Goal: Task Accomplishment & Management: Manage account settings

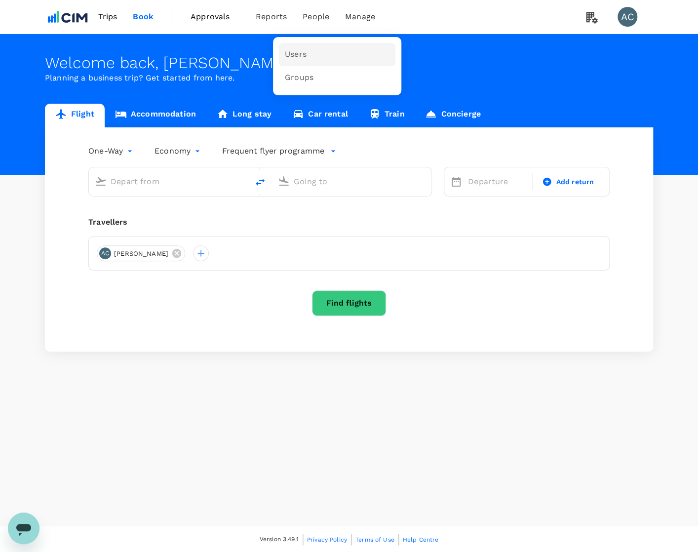
click at [302, 55] on span "Users" at bounding box center [296, 54] width 22 height 11
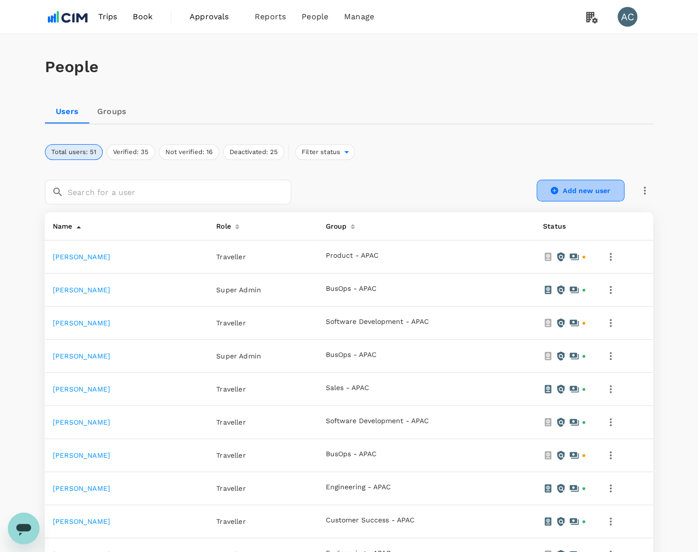
click at [564, 191] on link "Add new user" at bounding box center [581, 191] width 88 height 22
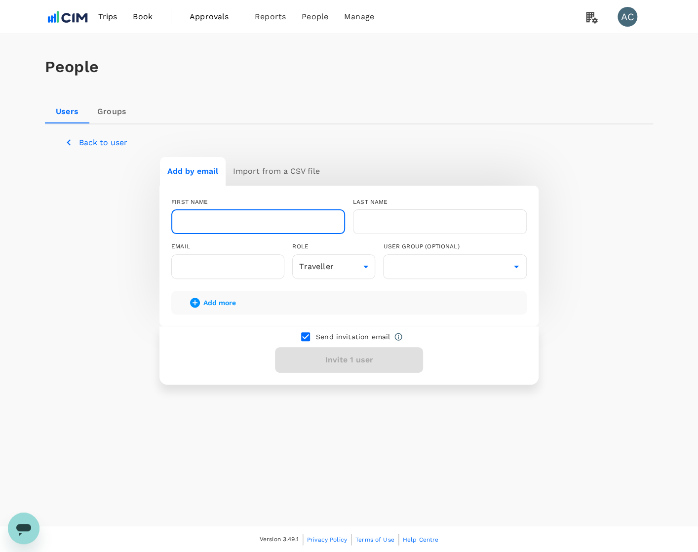
click at [203, 223] on input "text" at bounding box center [258, 221] width 174 height 25
type input "Danica"
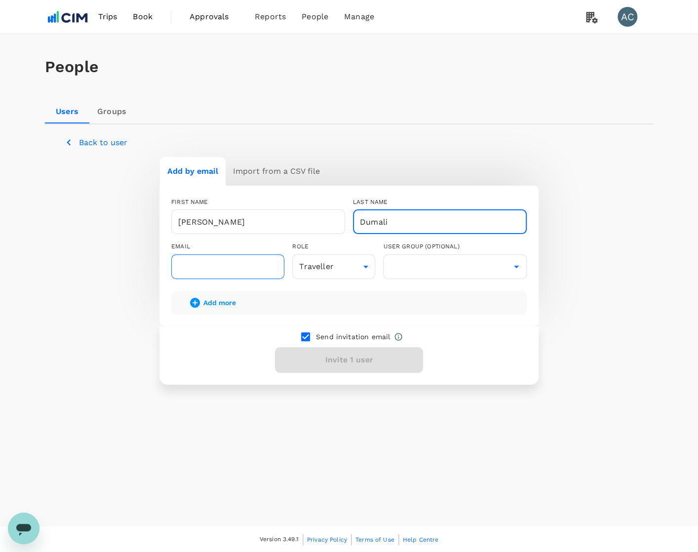
type input "Dumali"
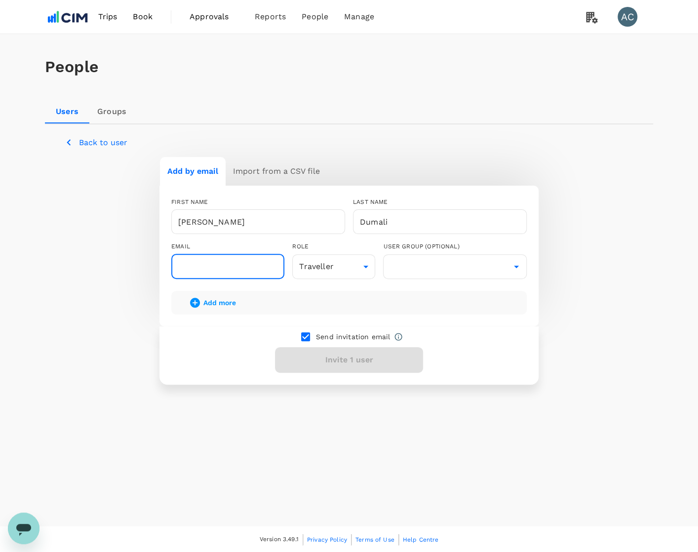
click at [231, 261] on input "text" at bounding box center [227, 266] width 113 height 25
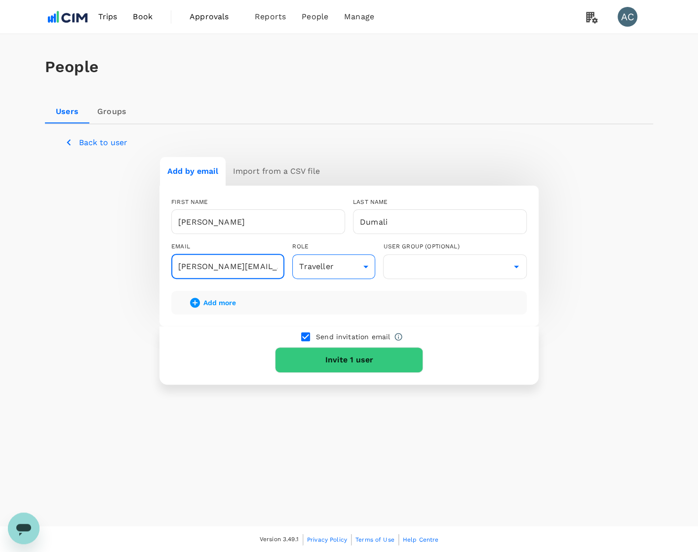
type input "danica.dumali@cim.io"
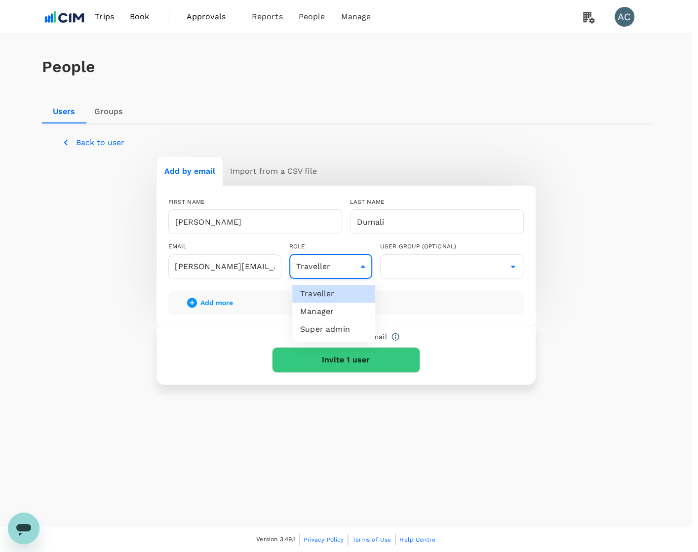
click at [371, 276] on body "Trips Book Approvals 0 Reports People Manage AC People Users Groups Back to use…" at bounding box center [349, 276] width 698 height 553
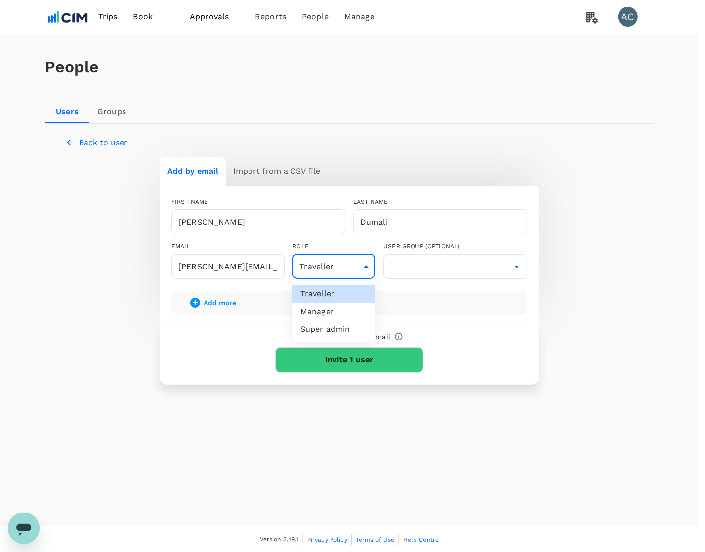
click at [358, 316] on li "Manager" at bounding box center [333, 312] width 83 height 18
type input "admin"
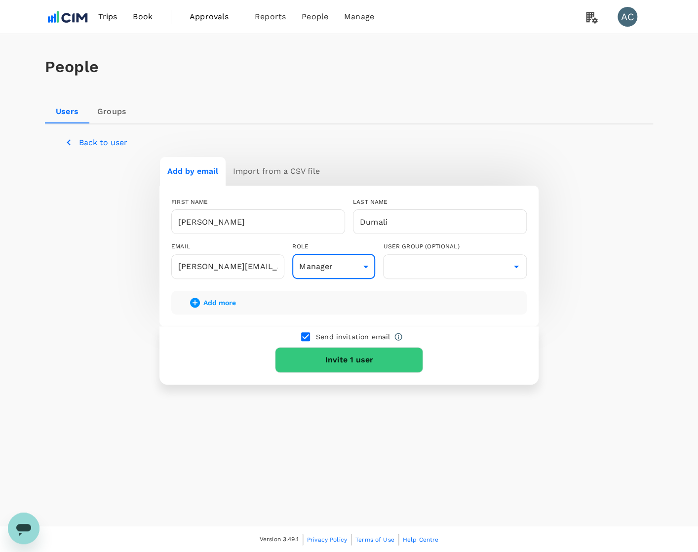
click at [203, 330] on div "Send invitation email Invite 1 user" at bounding box center [348, 355] width 379 height 58
click at [208, 264] on input "danica.dumali@cim.io" at bounding box center [227, 266] width 113 height 25
click at [209, 264] on input "danica.dumali@cim.io" at bounding box center [227, 266] width 113 height 25
paste input "enviro.com"
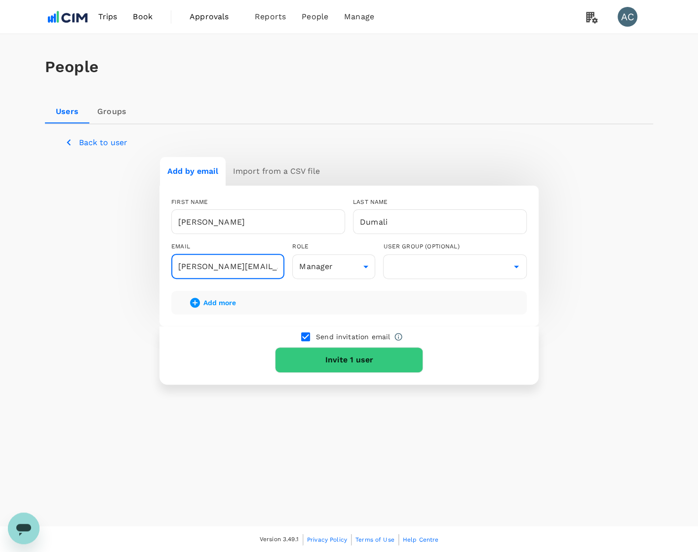
scroll to position [0, 19]
type input "danica.dumali@cimenviro.com"
click at [203, 352] on div "Send invitation email Invite 1 user" at bounding box center [348, 355] width 379 height 58
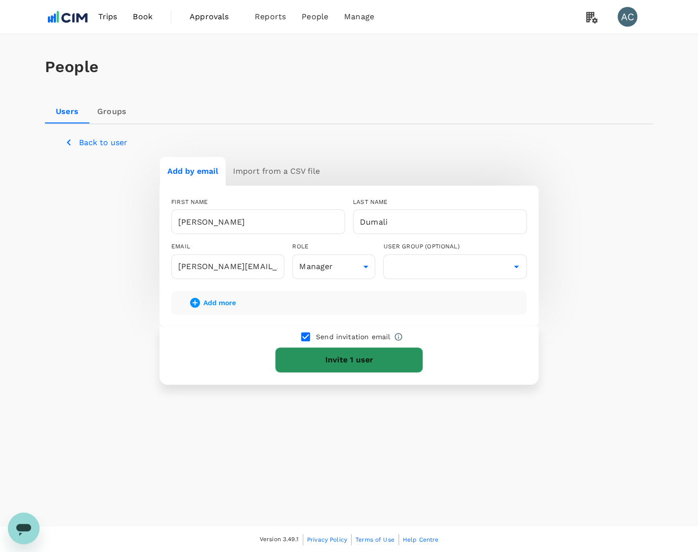
click at [384, 365] on button "Invite 1 user" at bounding box center [349, 360] width 148 height 26
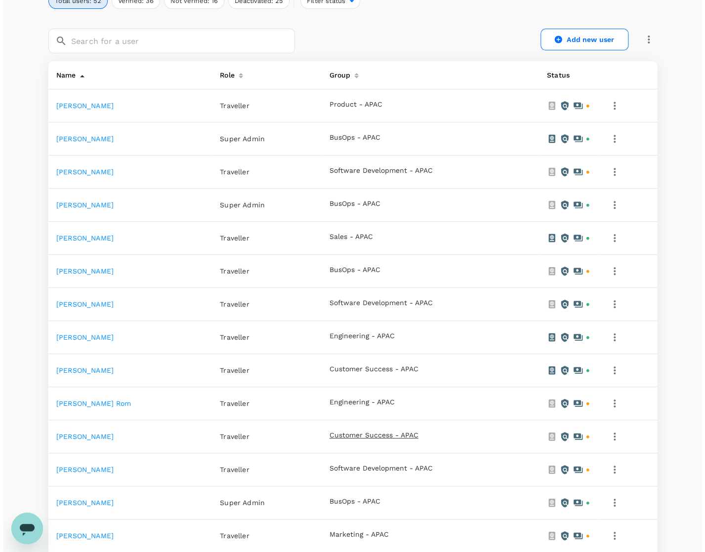
scroll to position [431, 0]
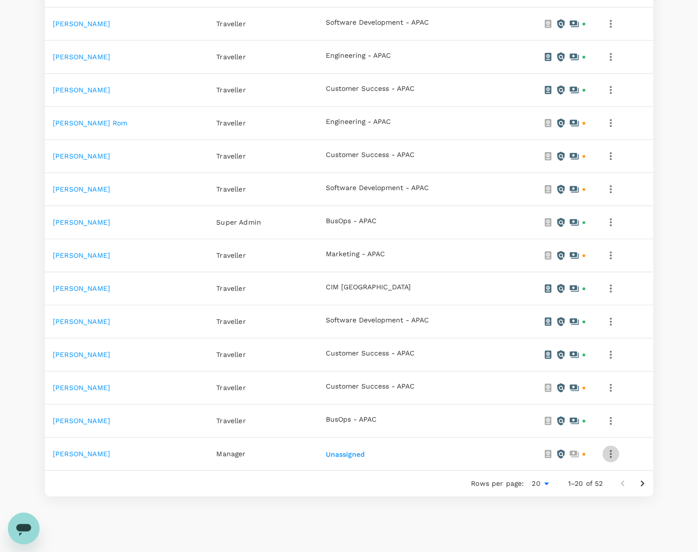
click at [612, 453] on icon "button" at bounding box center [611, 454] width 12 height 12
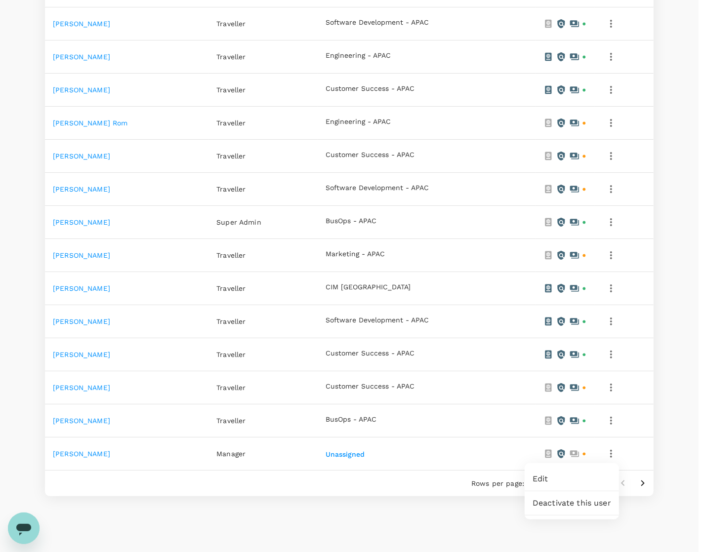
click at [611, 420] on div at bounding box center [352, 276] width 705 height 552
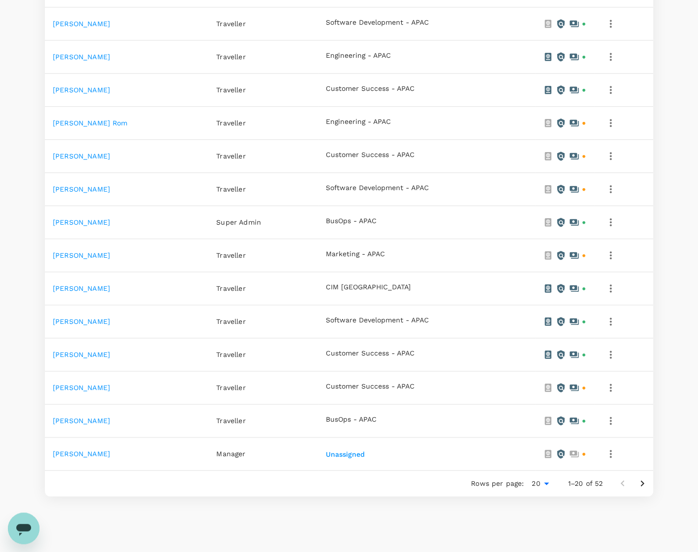
click at [610, 421] on icon "button" at bounding box center [611, 421] width 12 height 12
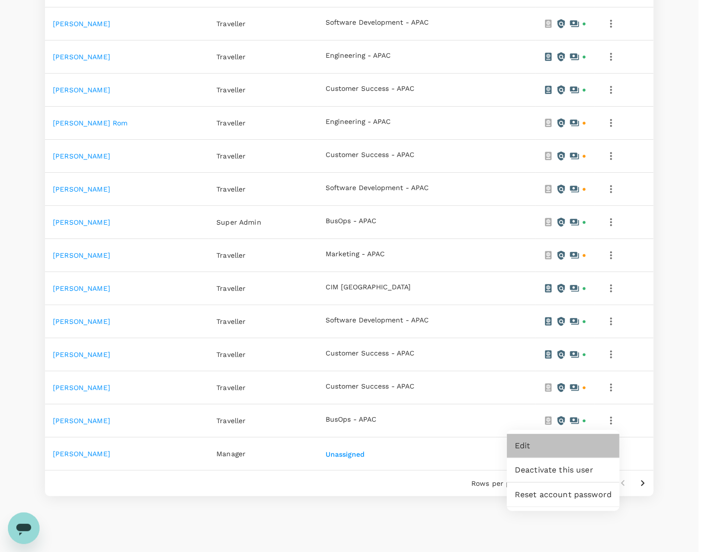
click at [531, 446] on span "Edit" at bounding box center [562, 446] width 97 height 12
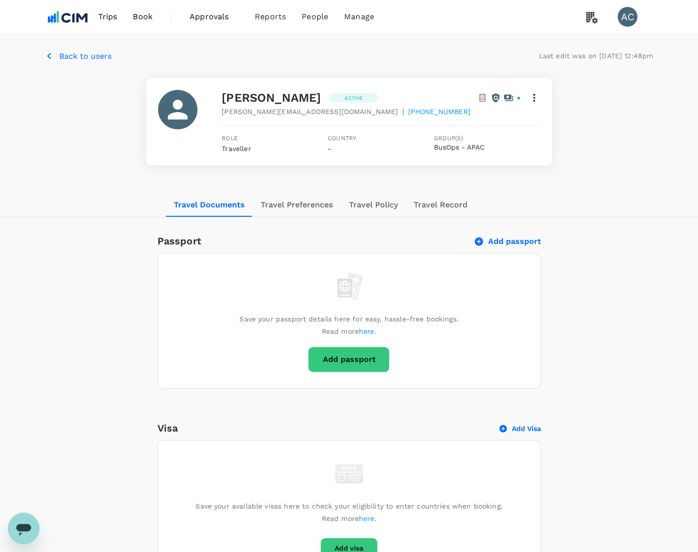
click at [538, 102] on icon at bounding box center [534, 98] width 12 height 12
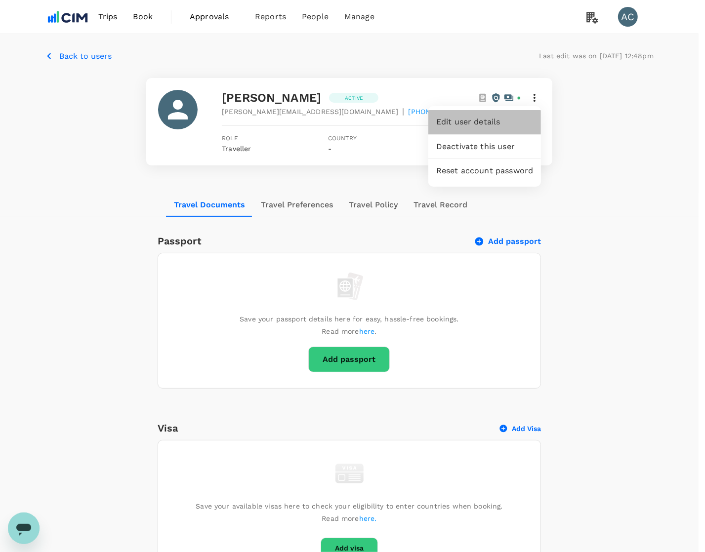
click at [489, 124] on span "Edit user details" at bounding box center [484, 122] width 97 height 12
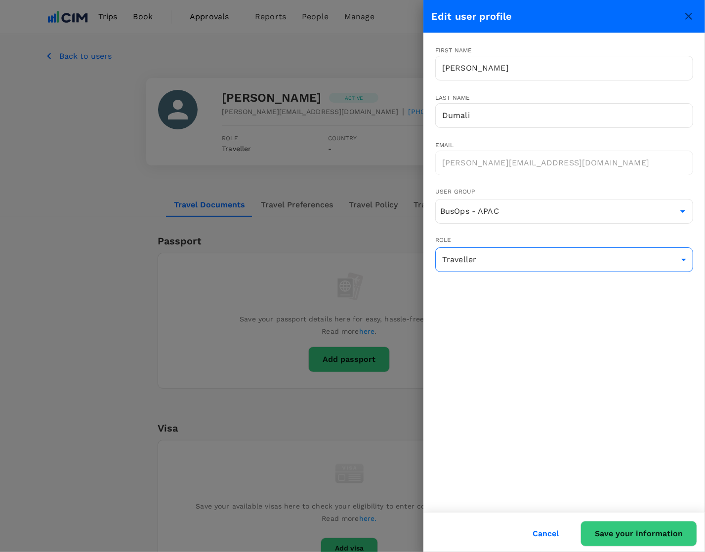
click at [516, 259] on body "Trips Book Approvals 0 Reports People Manage AC Back to users Last edit was on …" at bounding box center [352, 438] width 705 height 877
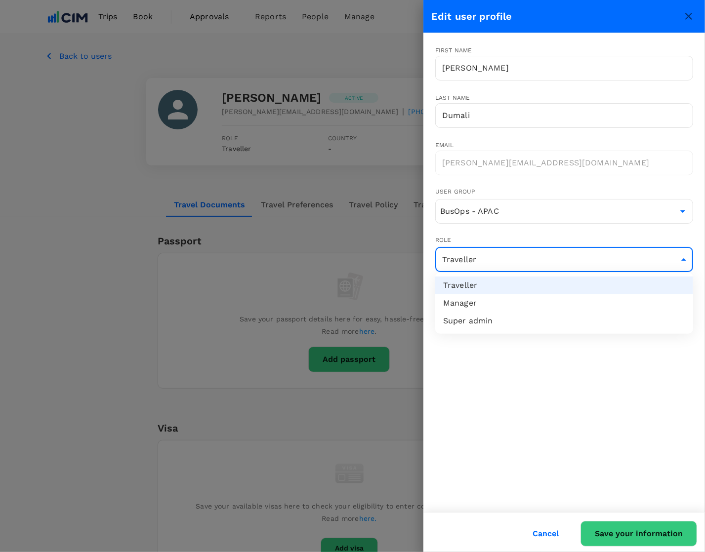
click at [502, 323] on li "Super admin" at bounding box center [564, 321] width 258 height 18
type input "super-admin"
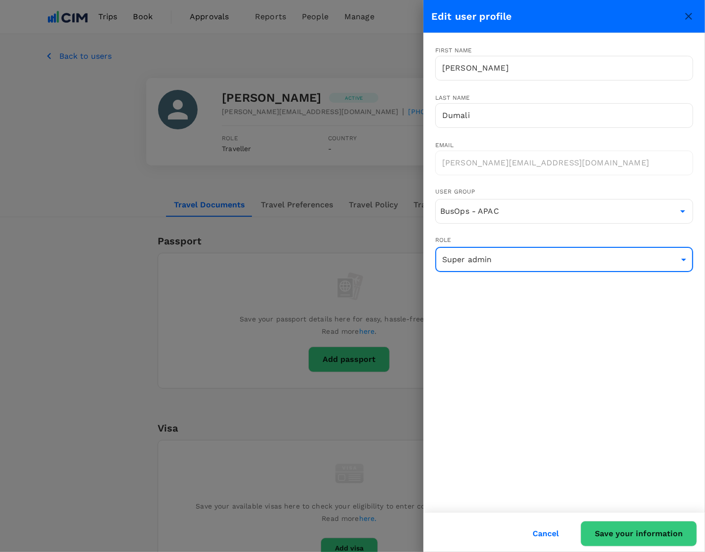
click at [633, 527] on button "Save your information" at bounding box center [638, 534] width 117 height 26
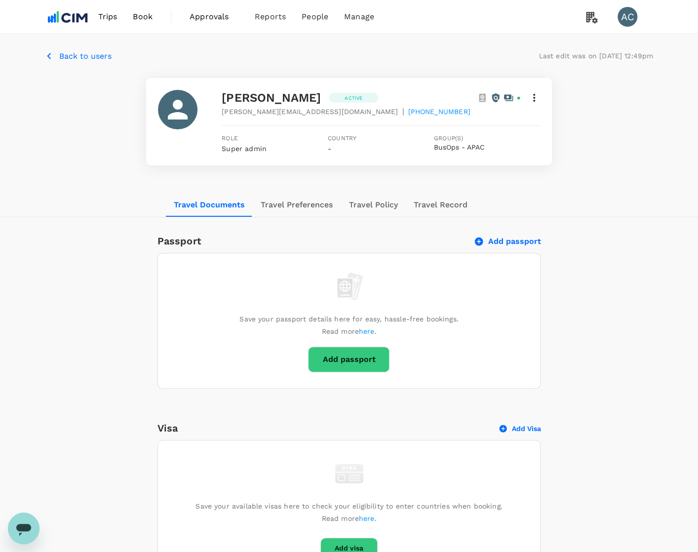
click at [76, 136] on div "Danica Dumali Active danica.dumali@cim.io | +639565111015 Role Super admin Coun…" at bounding box center [349, 121] width 608 height 87
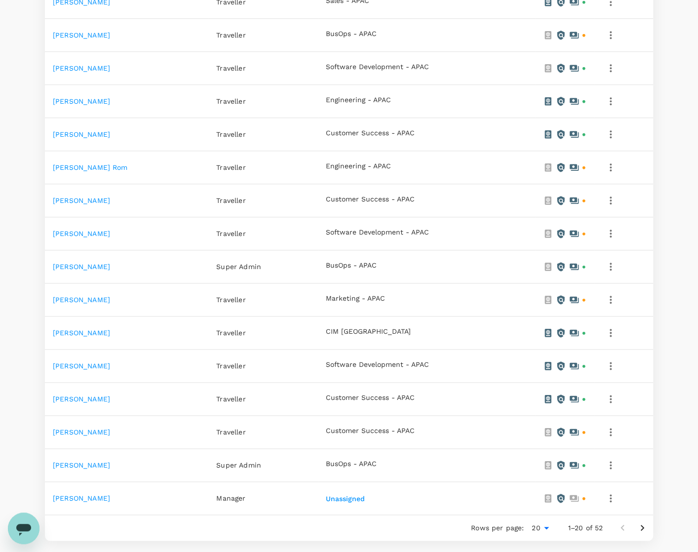
scroll to position [464, 0]
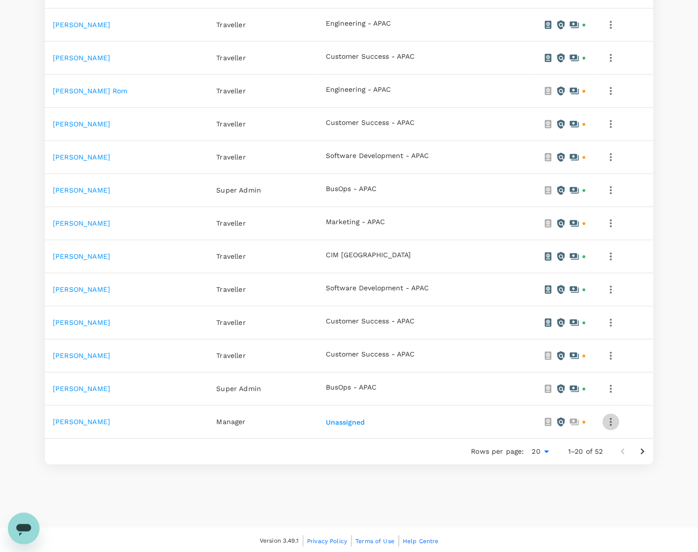
click at [610, 421] on icon "button" at bounding box center [611, 422] width 2 height 8
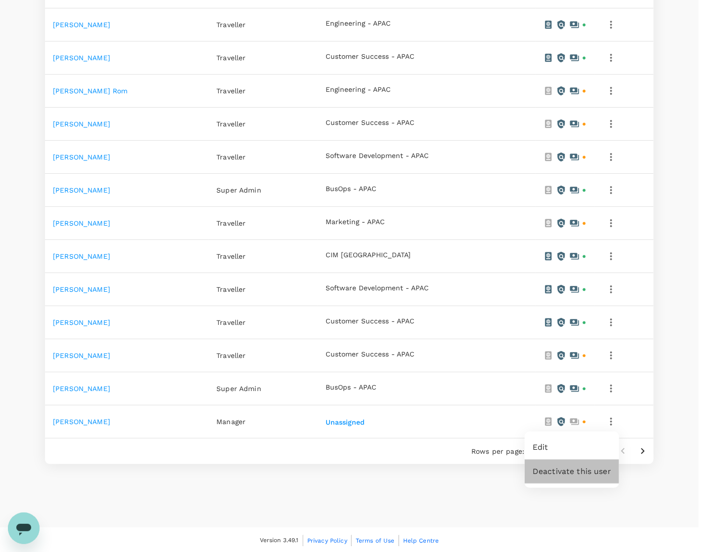
click at [555, 472] on span "Deactivate this user" at bounding box center [571, 472] width 78 height 12
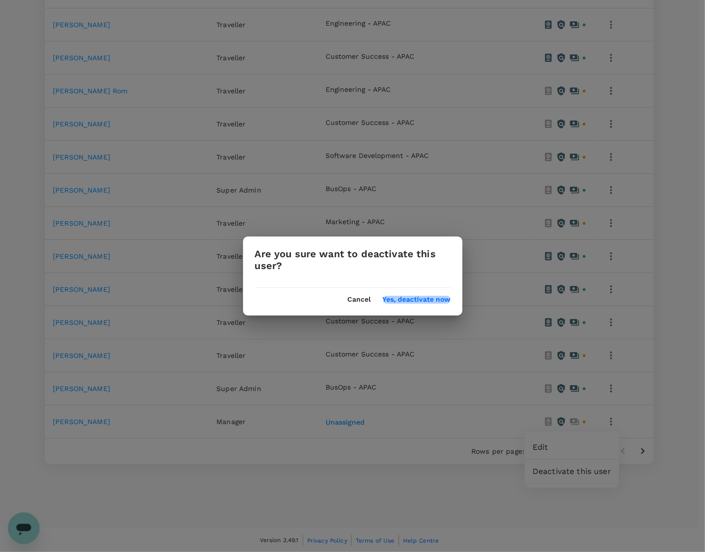
click at [417, 301] on button "Yes, deactivate now" at bounding box center [417, 300] width 68 height 8
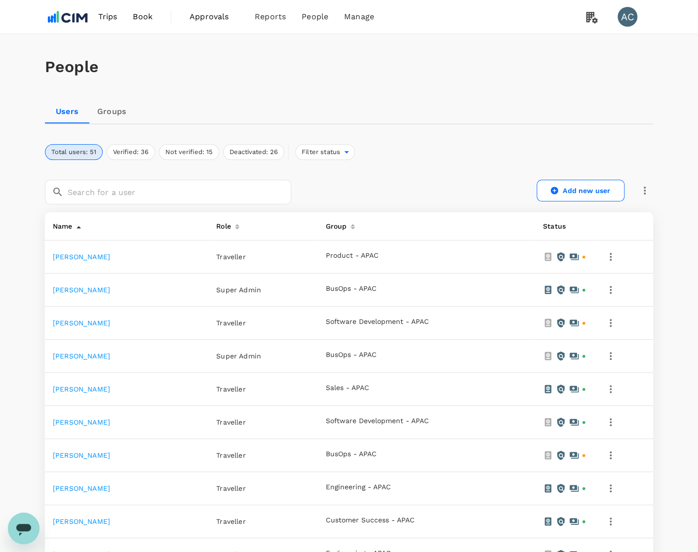
scroll to position [0, 0]
click at [276, 54] on link "Bookings" at bounding box center [293, 54] width 117 height 23
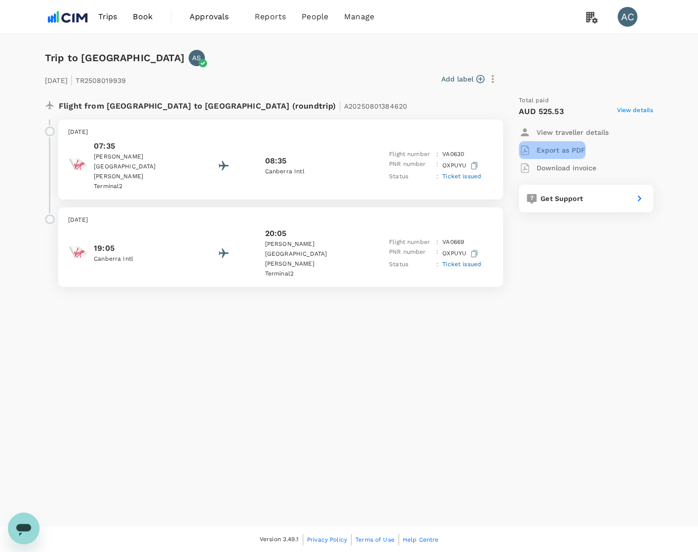
click at [555, 149] on p "Export as PDF" at bounding box center [561, 150] width 49 height 10
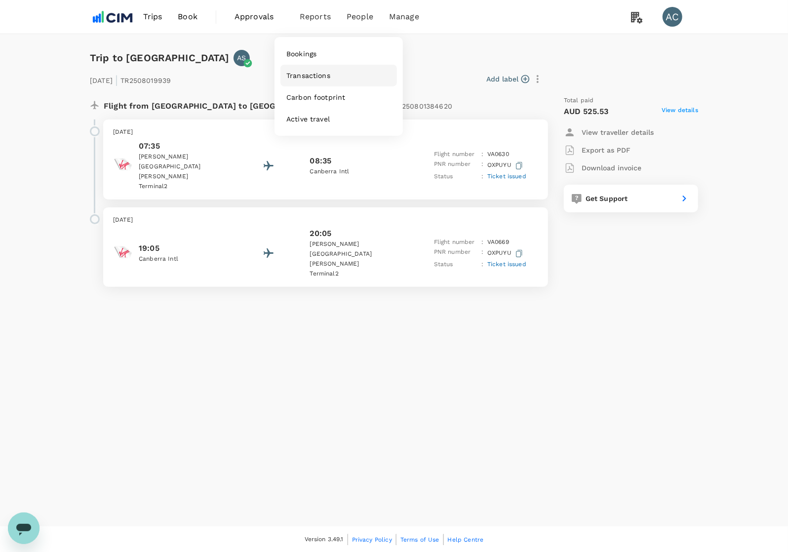
click at [311, 78] on span "Transactions" at bounding box center [308, 76] width 44 height 10
